Goal: Find specific page/section: Find specific page/section

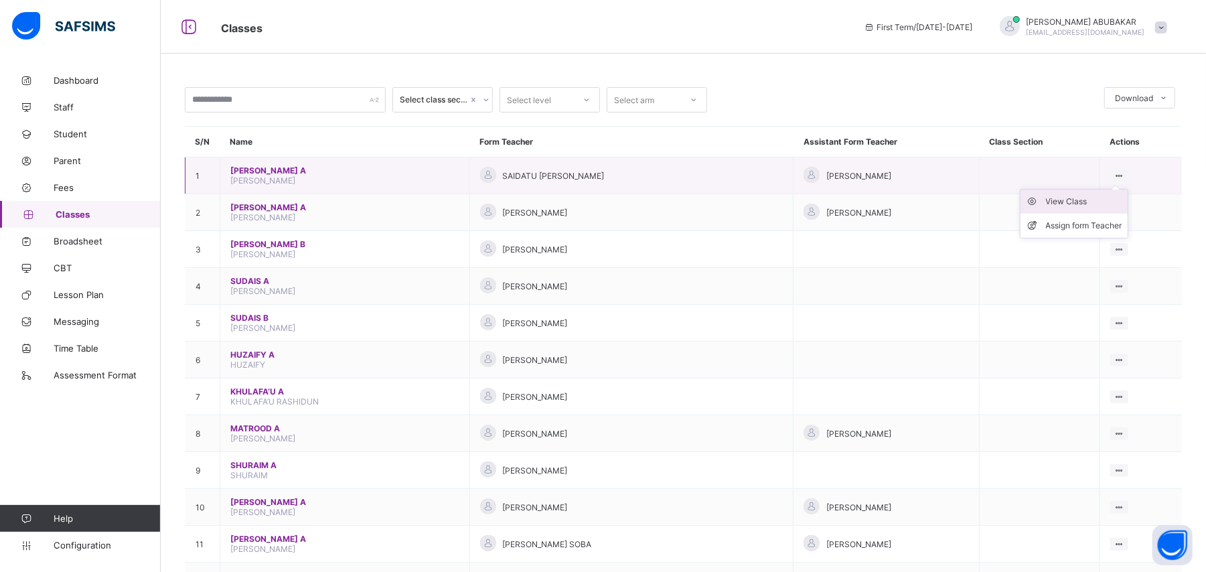
click at [1105, 201] on div "View Class" at bounding box center [1084, 201] width 76 height 13
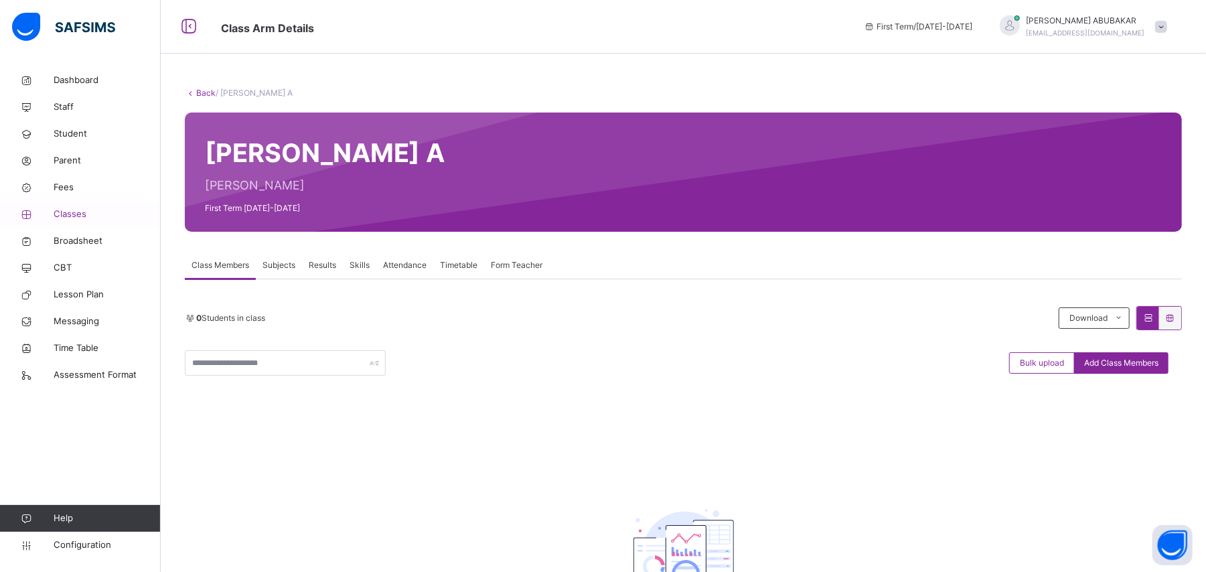
click at [68, 216] on span "Classes" at bounding box center [107, 214] width 107 height 13
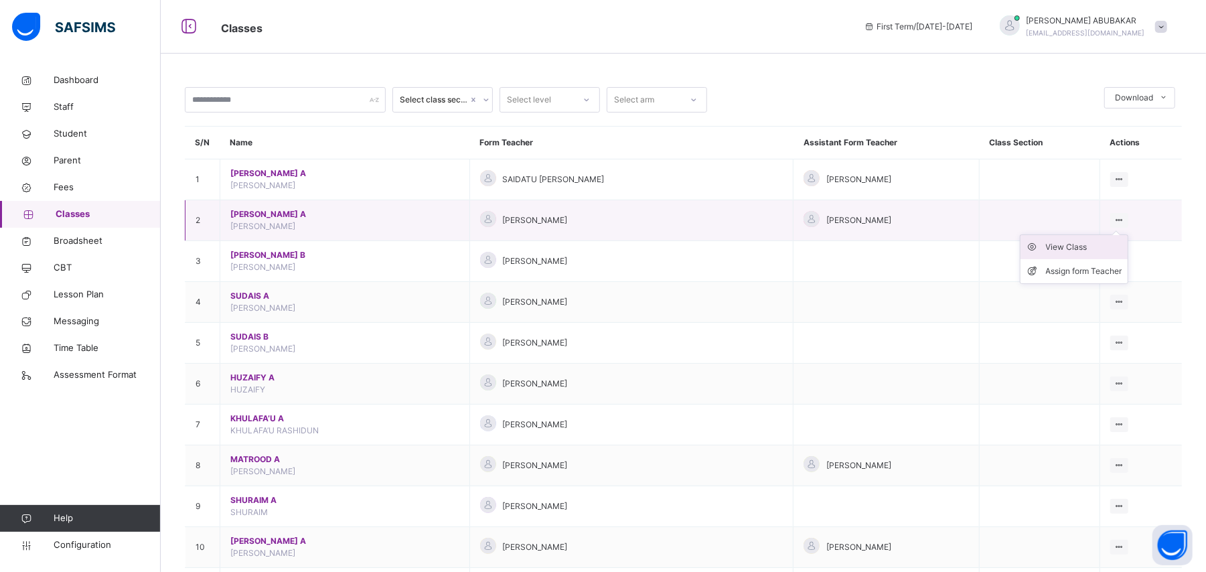
click at [1105, 250] on div "View Class" at bounding box center [1084, 246] width 76 height 13
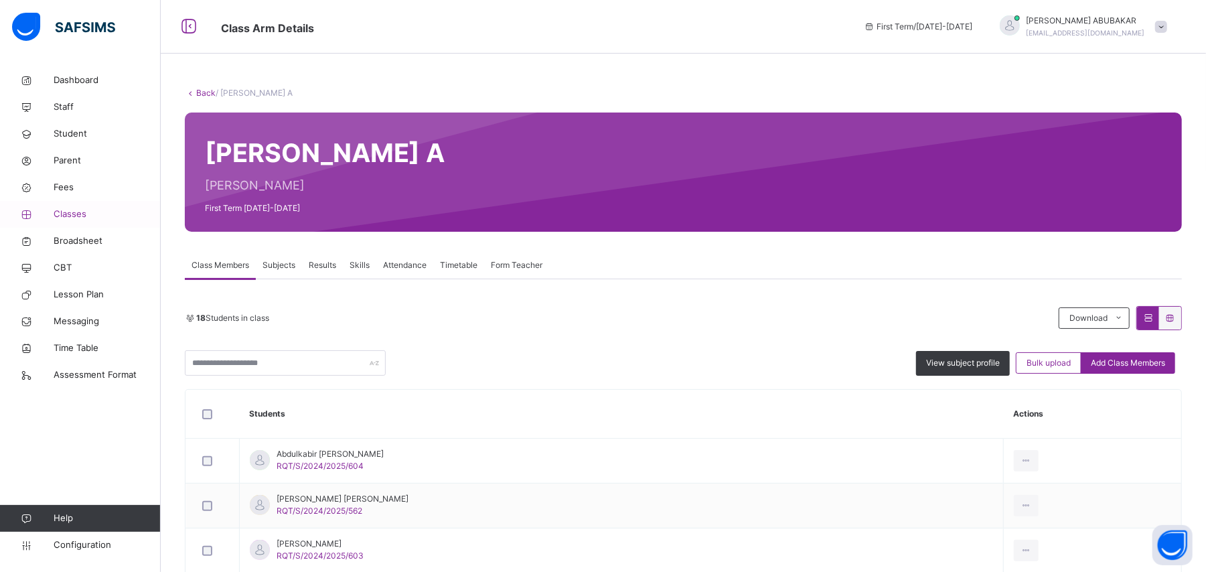
click at [68, 214] on span "Classes" at bounding box center [107, 214] width 107 height 13
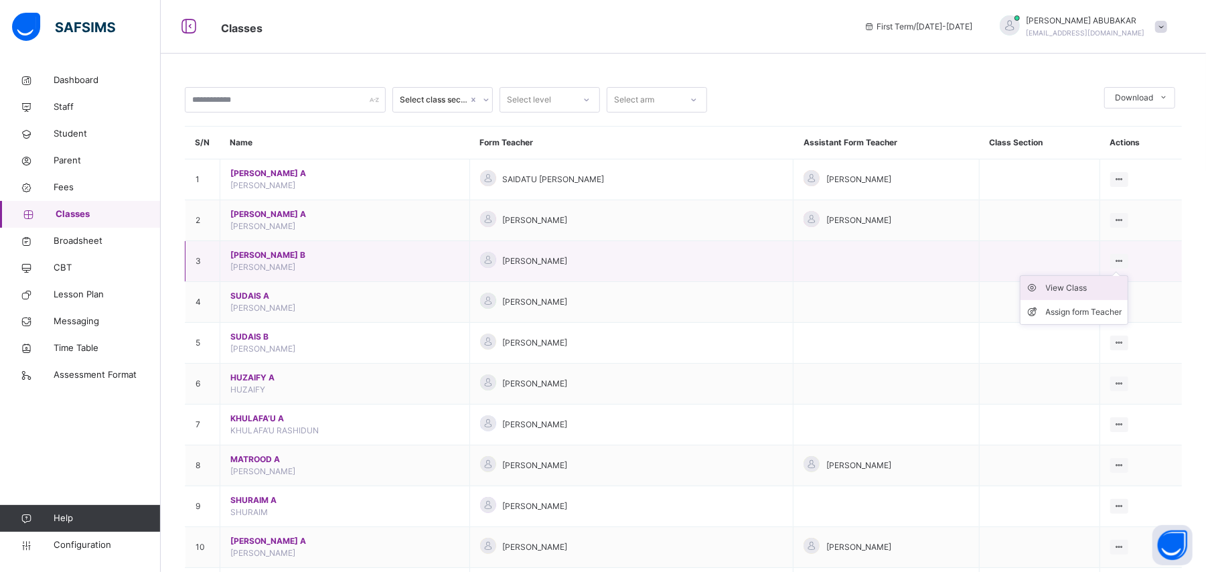
click at [1108, 285] on div "View Class" at bounding box center [1084, 287] width 76 height 13
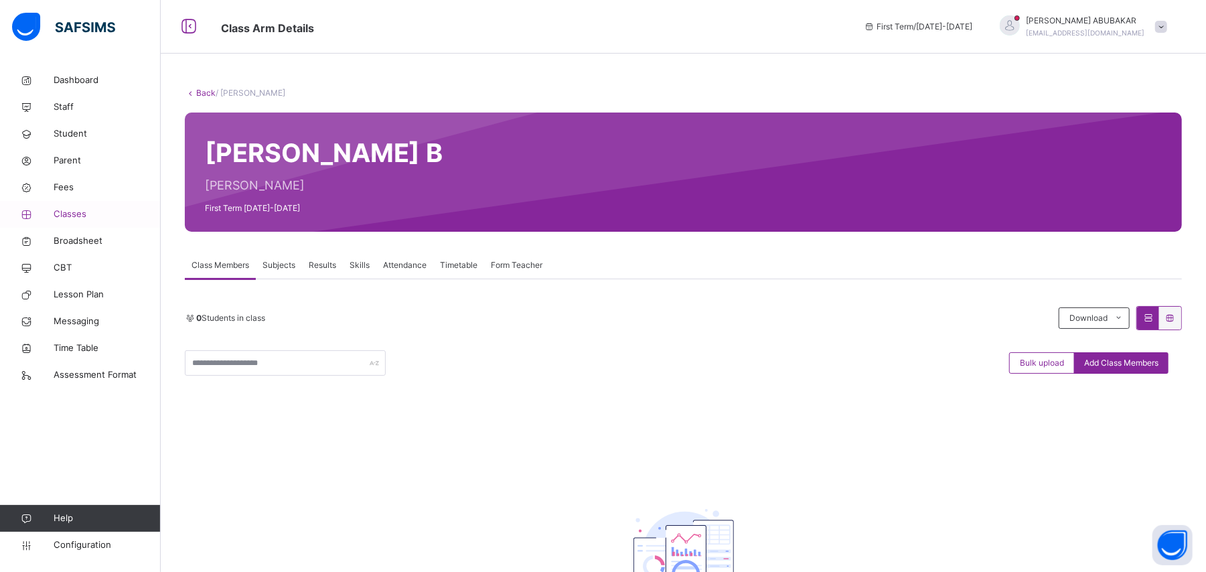
click at [70, 217] on span "Classes" at bounding box center [107, 214] width 107 height 13
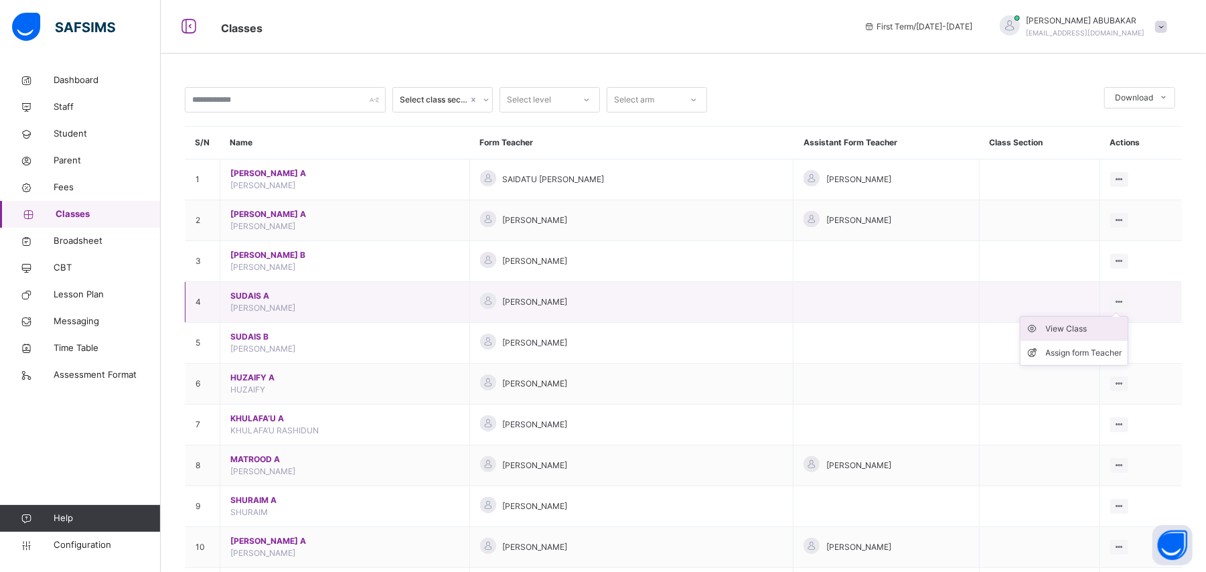
click at [1108, 330] on div "View Class" at bounding box center [1084, 328] width 76 height 13
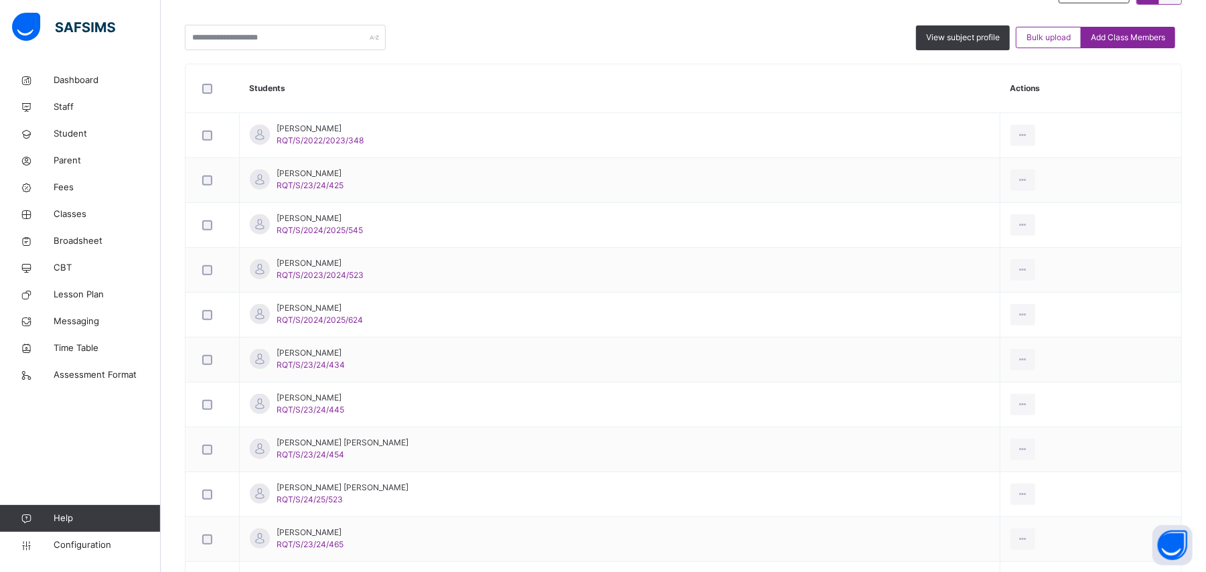
scroll to position [332, 0]
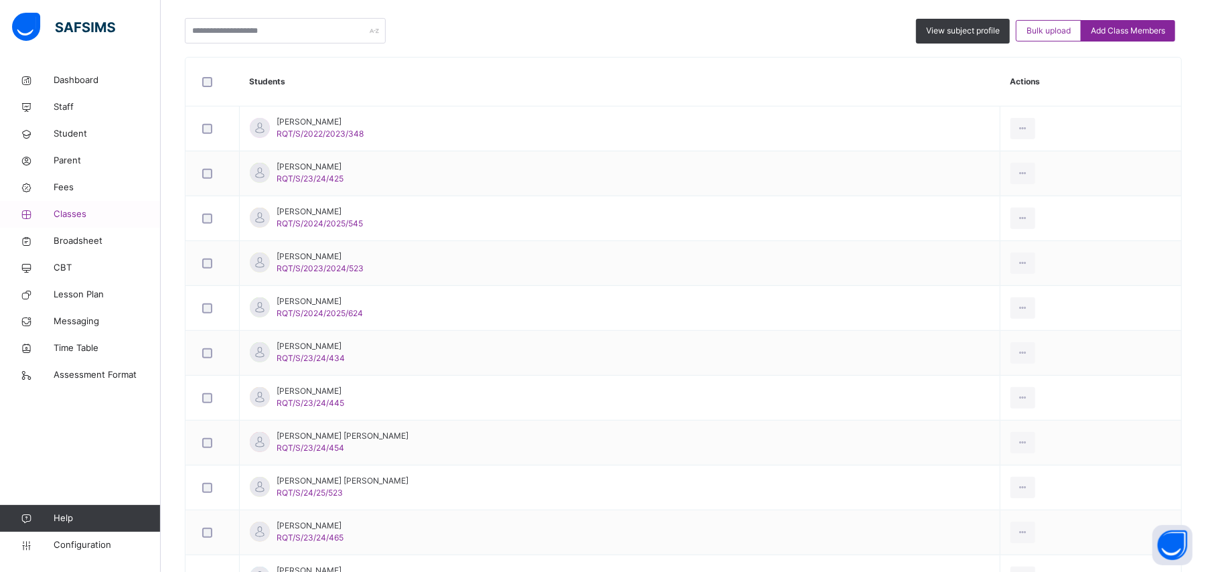
click at [86, 212] on span "Classes" at bounding box center [107, 214] width 107 height 13
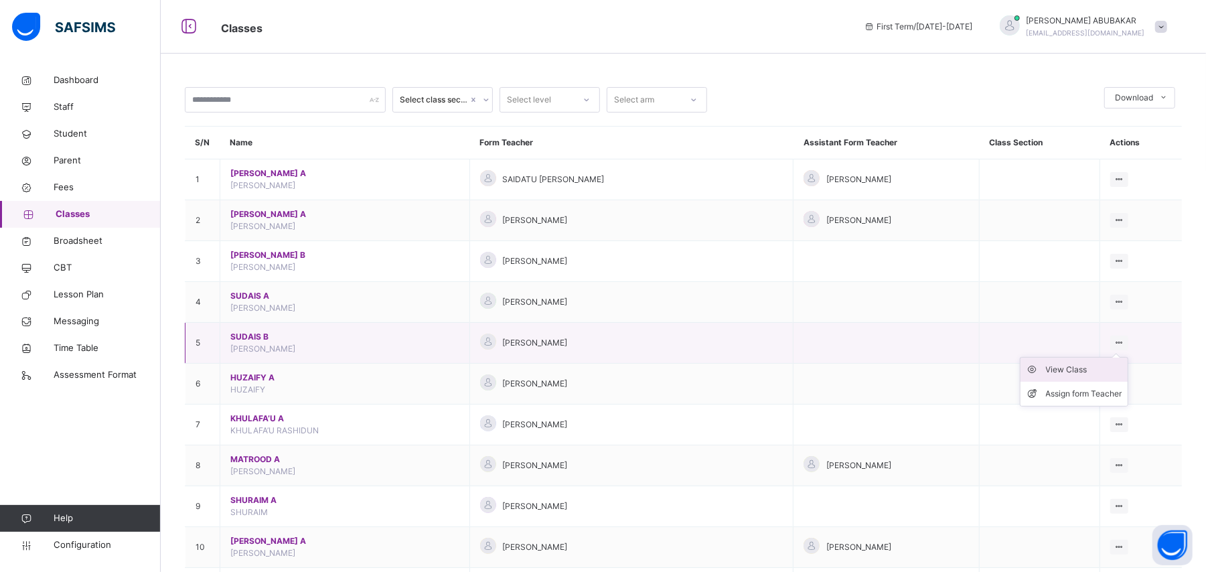
click at [1116, 370] on div "View Class" at bounding box center [1084, 369] width 76 height 13
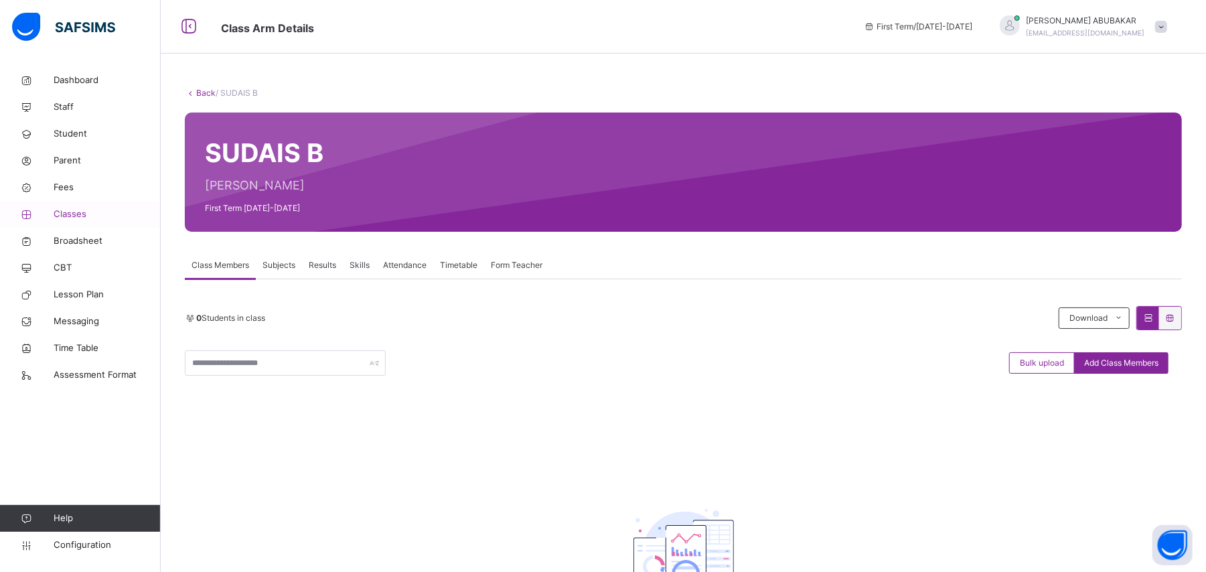
click at [83, 216] on span "Classes" at bounding box center [107, 214] width 107 height 13
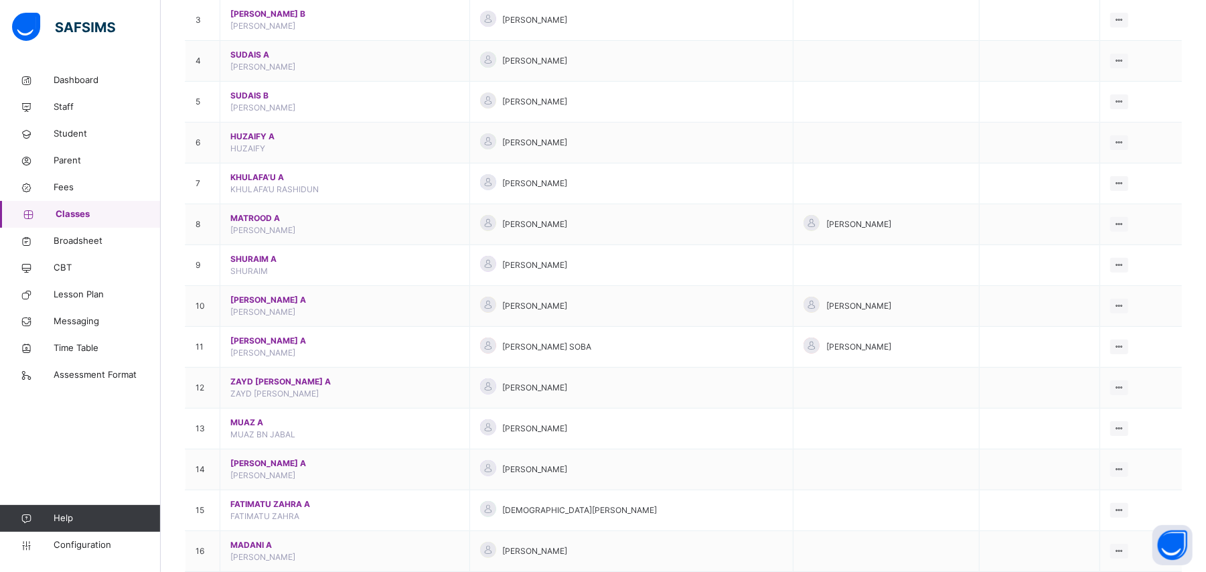
scroll to position [244, 0]
click at [1141, 143] on td "View Class Assign form Teacher" at bounding box center [1141, 140] width 82 height 41
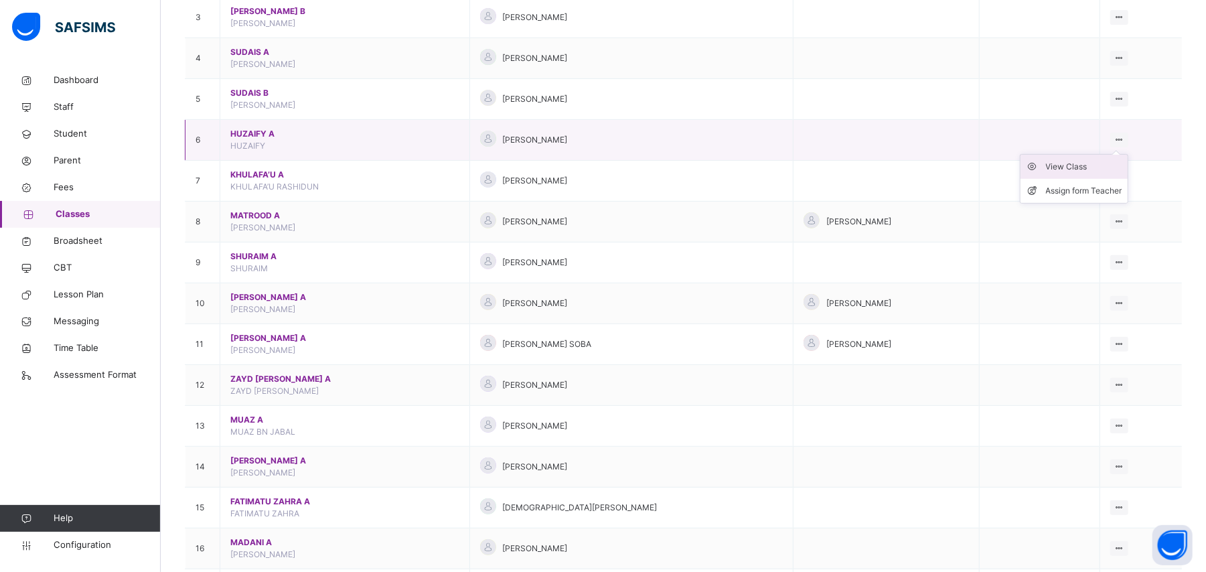
click at [1104, 170] on div "View Class" at bounding box center [1084, 166] width 76 height 13
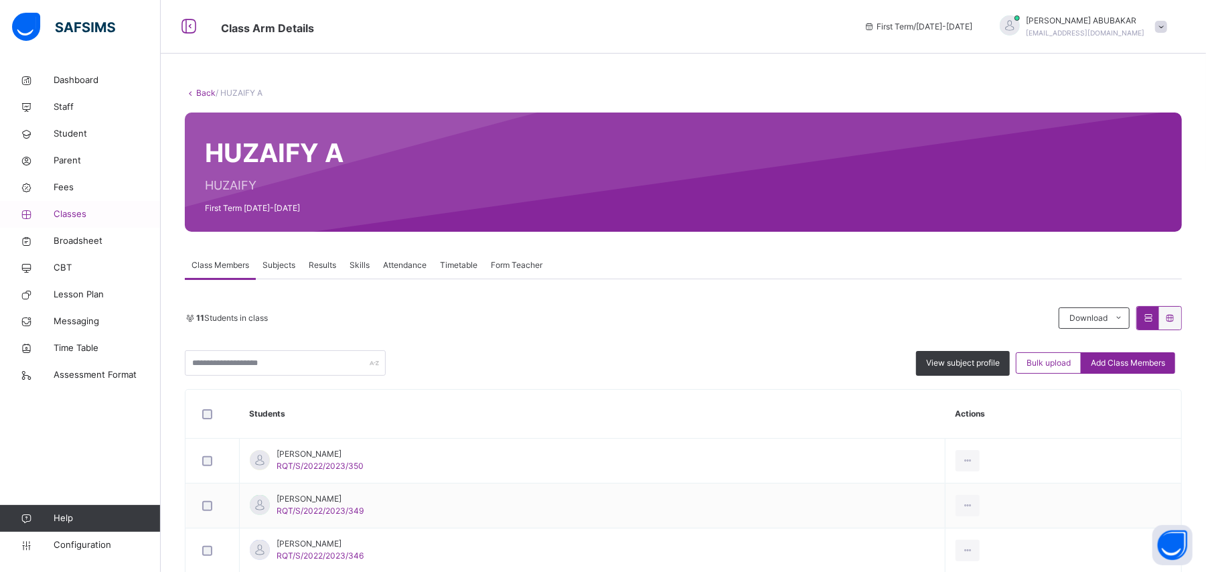
click at [81, 216] on span "Classes" at bounding box center [107, 214] width 107 height 13
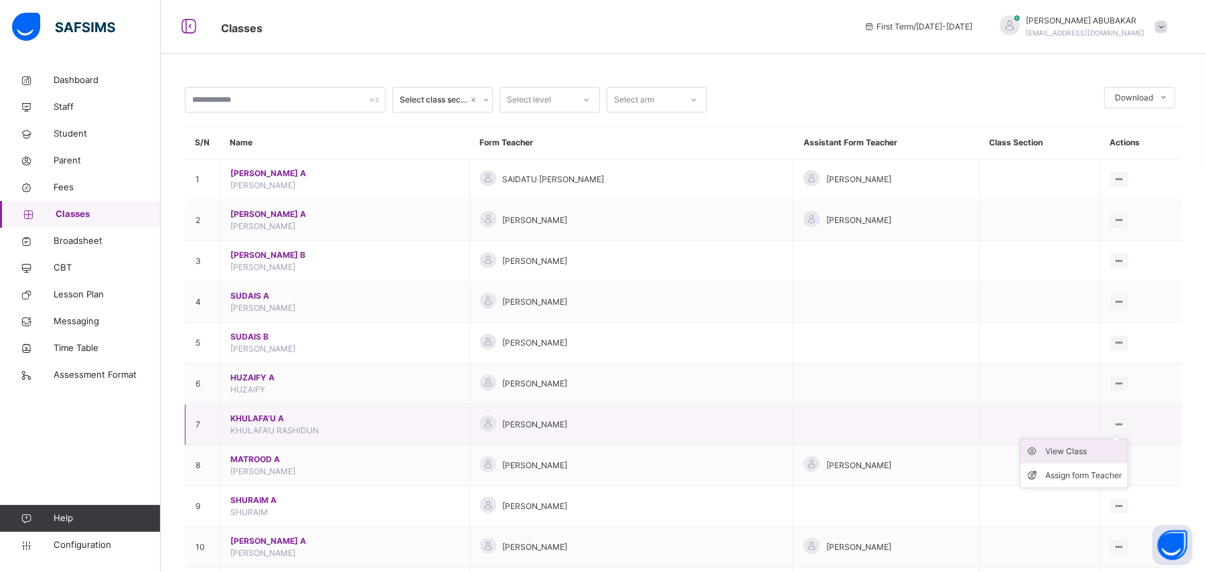
click at [1102, 456] on div "View Class" at bounding box center [1084, 451] width 76 height 13
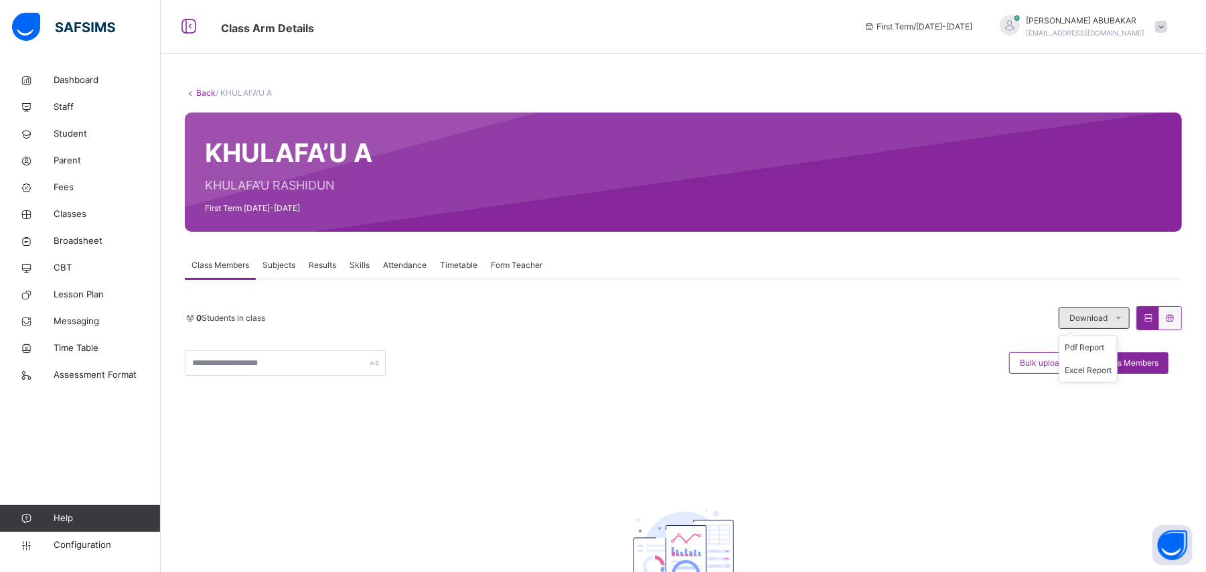
click at [1124, 322] on icon at bounding box center [1119, 318] width 10 height 11
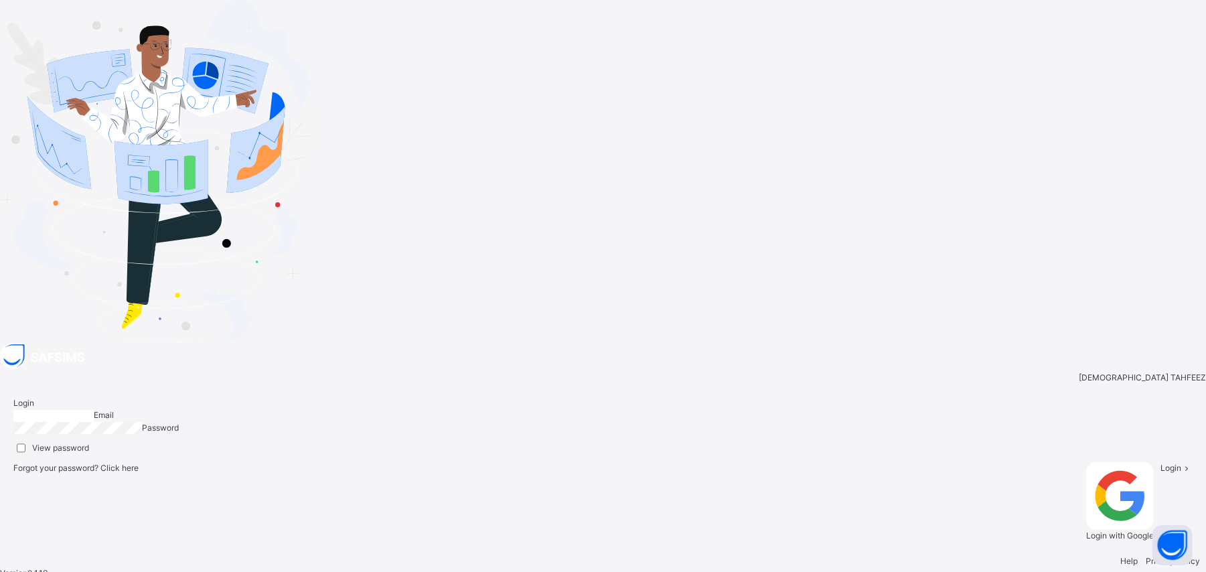
type input "**********"
